Goal: Task Accomplishment & Management: Use online tool/utility

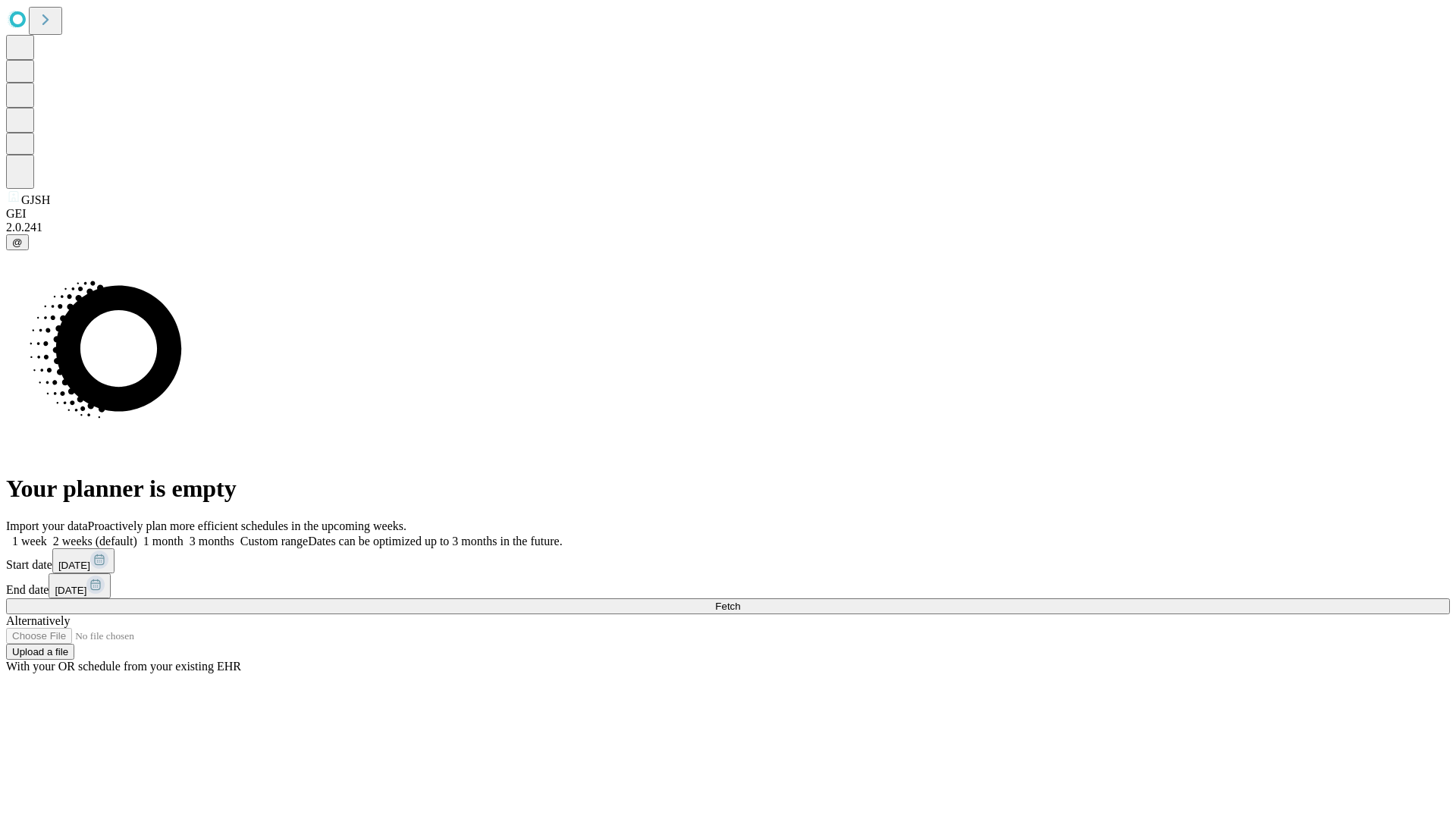
click at [740, 600] on span "Fetch" at bounding box center [727, 606] width 25 height 11
